Goal: Find specific page/section: Find specific page/section

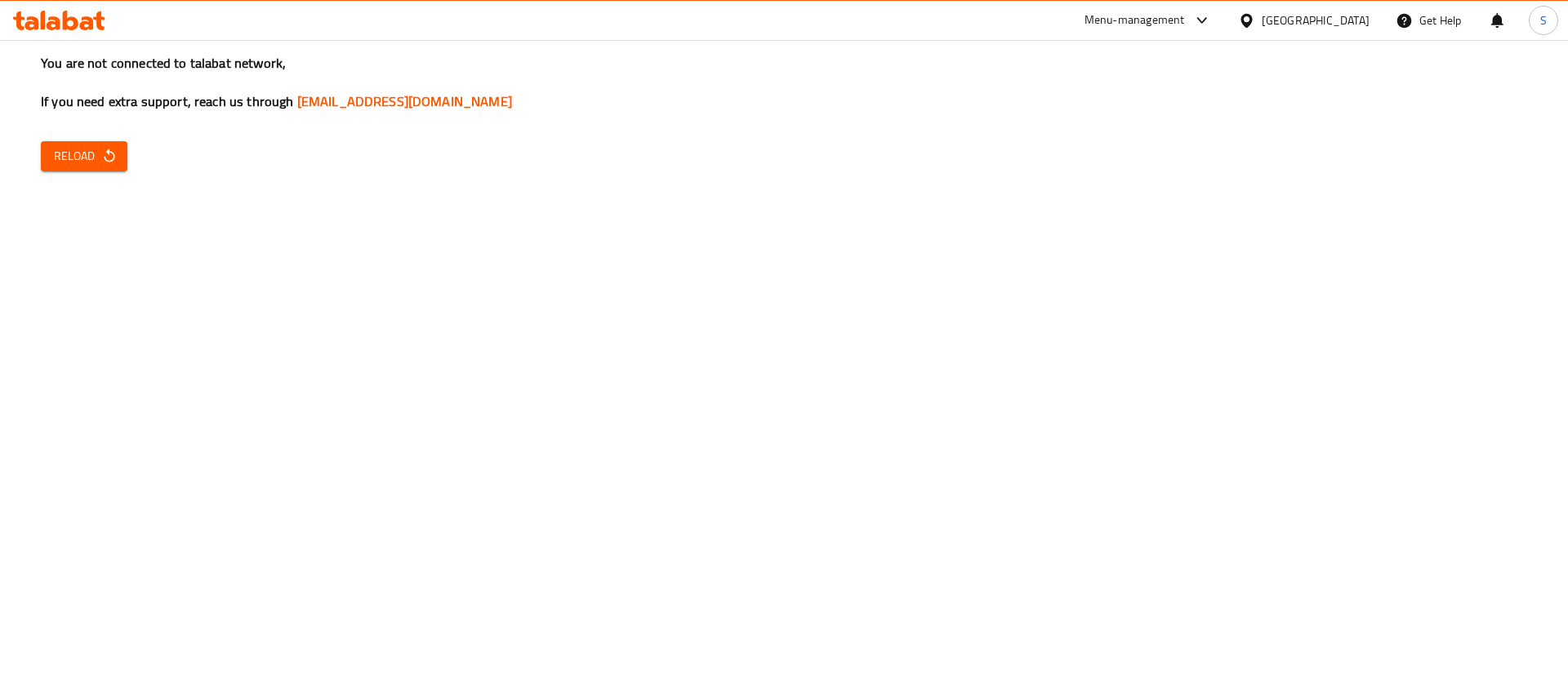
click at [87, 289] on div "You are not connected to talabat network, If you need extra support, reach us t…" at bounding box center [784, 337] width 1568 height 675
click at [77, 147] on span "Reload" at bounding box center [84, 156] width 60 height 21
click at [1185, 26] on div "Menu-management" at bounding box center [1135, 21] width 101 height 20
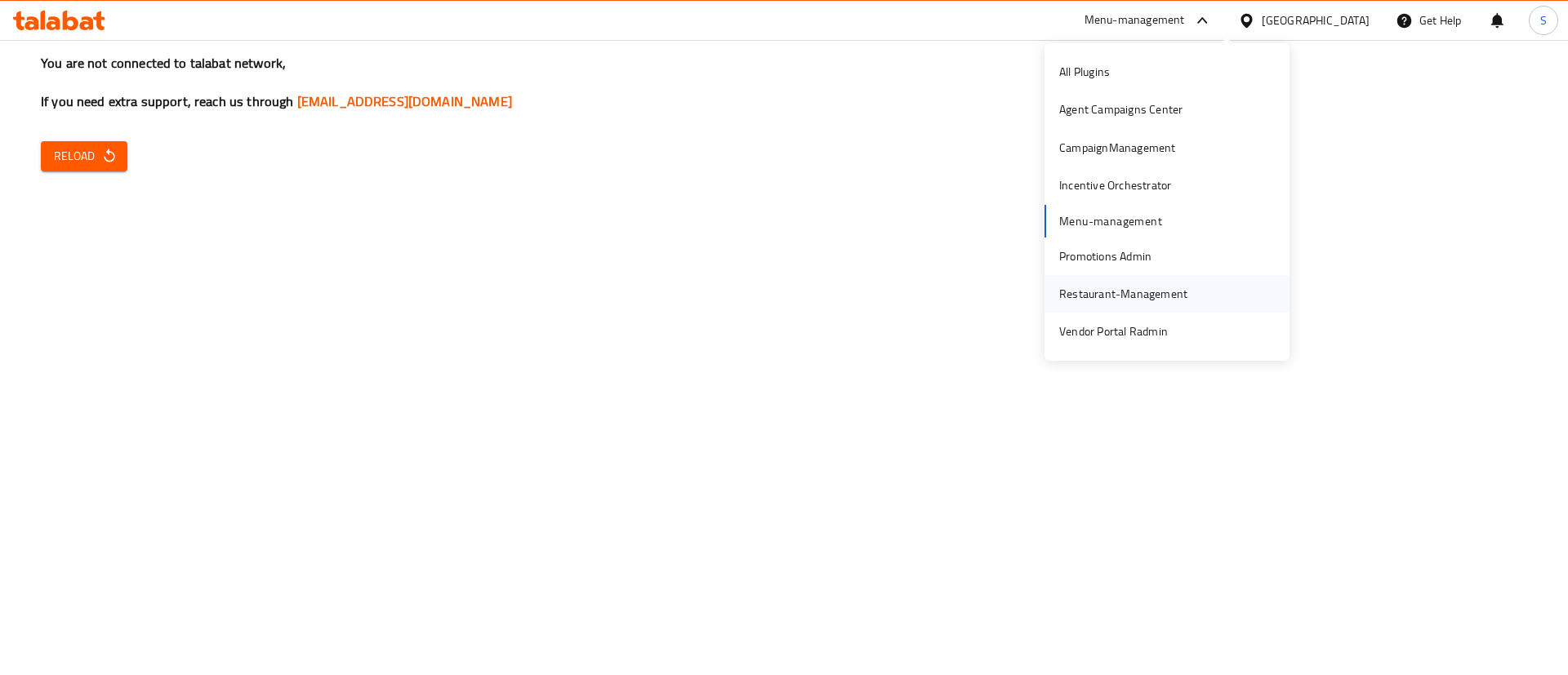
click at [1129, 287] on div "Restaurant-Management" at bounding box center [1123, 294] width 129 height 18
